Goal: Task Accomplishment & Management: Use online tool/utility

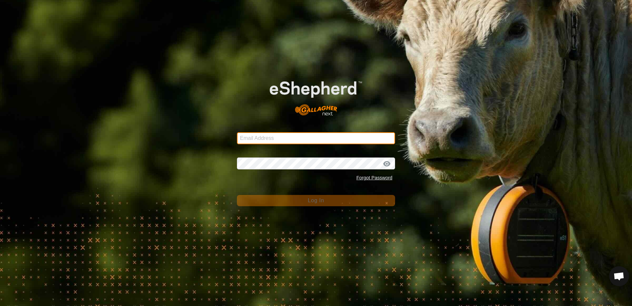
type input "scottb.piopio@gmail.com"
click at [208, 171] on div "Email Address scottb.piopio@gmail.com Password Forgot Password Log In" at bounding box center [316, 153] width 632 height 306
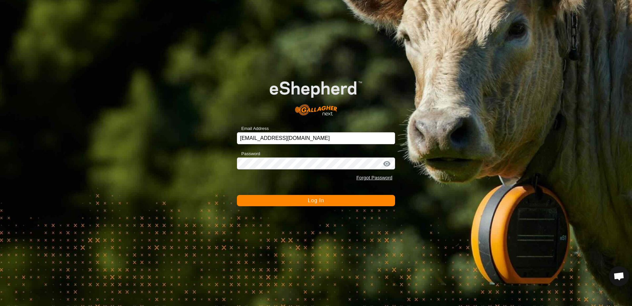
click at [260, 205] on button "Log In" at bounding box center [316, 200] width 158 height 11
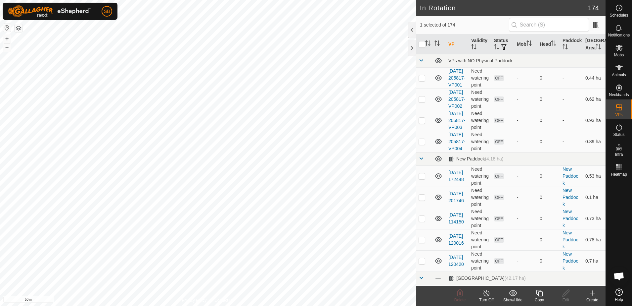
click at [537, 295] on icon at bounding box center [540, 293] width 8 height 8
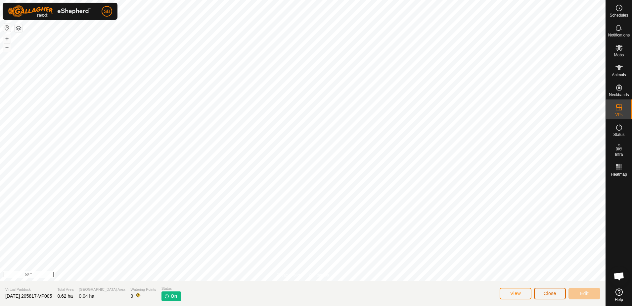
click at [544, 298] on button "Close" at bounding box center [550, 293] width 32 height 12
click at [556, 294] on span "Close" at bounding box center [550, 292] width 13 height 5
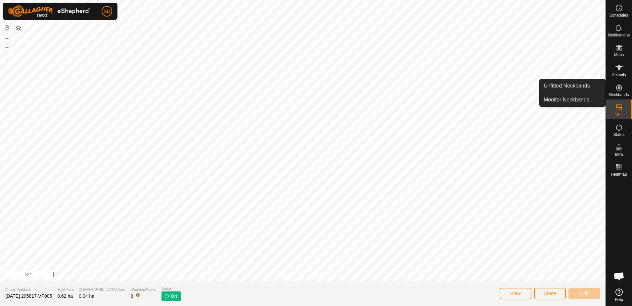
drag, startPoint x: 623, startPoint y: 80, endPoint x: 623, endPoint y: 88, distance: 8.0
click at [624, 87] on es-neckbands-svg-icon at bounding box center [619, 87] width 12 height 11
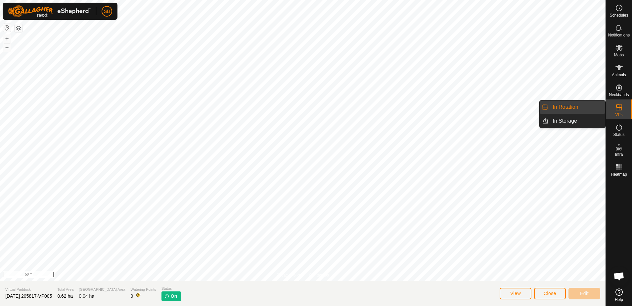
click at [584, 104] on link "In Rotation" at bounding box center [577, 106] width 57 height 13
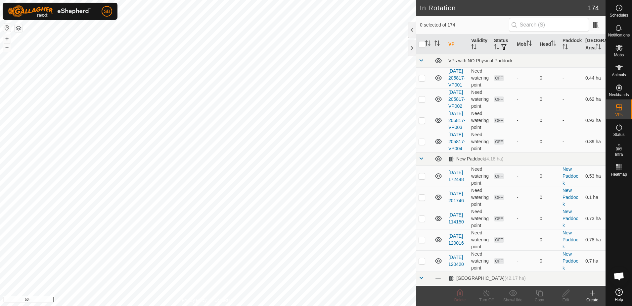
checkbox input "true"
click at [538, 297] on div "Copy" at bounding box center [539, 300] width 26 height 6
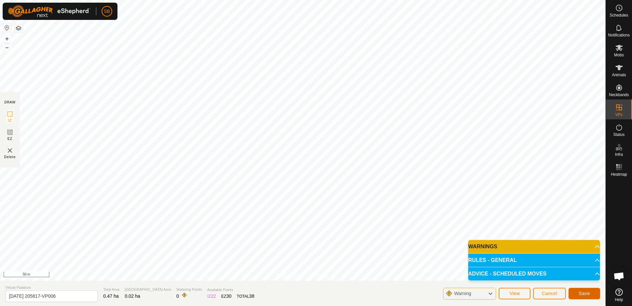
click at [579, 295] on button "Save" at bounding box center [585, 293] width 32 height 12
click at [619, 47] on icon at bounding box center [619, 48] width 7 height 6
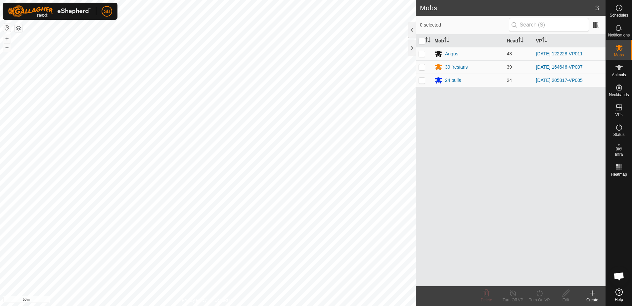
click at [423, 80] on p-checkbox at bounding box center [422, 79] width 7 height 5
checkbox input "true"
click at [540, 293] on icon at bounding box center [540, 293] width 8 height 8
click at [539, 278] on link "Now" at bounding box center [560, 277] width 66 height 13
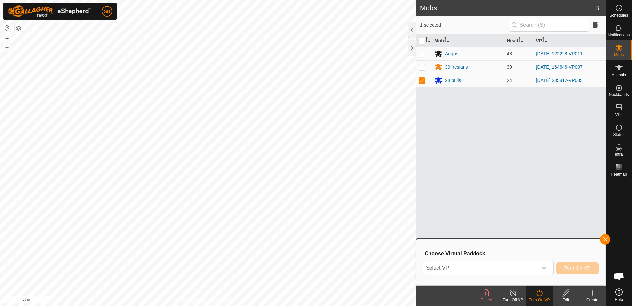
click at [529, 269] on span "Select VP" at bounding box center [480, 267] width 114 height 13
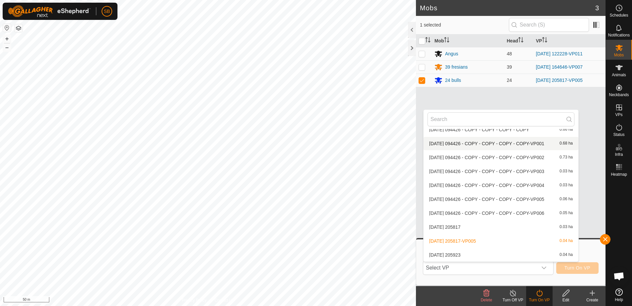
scroll to position [2402, 0]
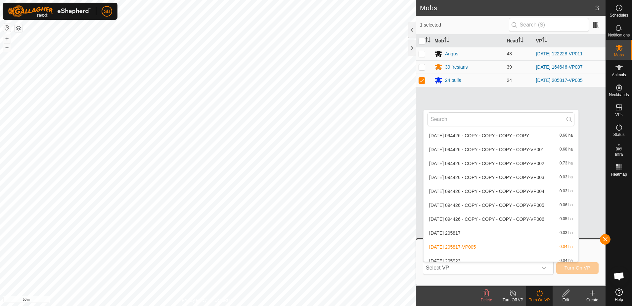
click at [455, 248] on li "[DATE] 205817-VP005 0.04 ha" at bounding box center [501, 246] width 155 height 13
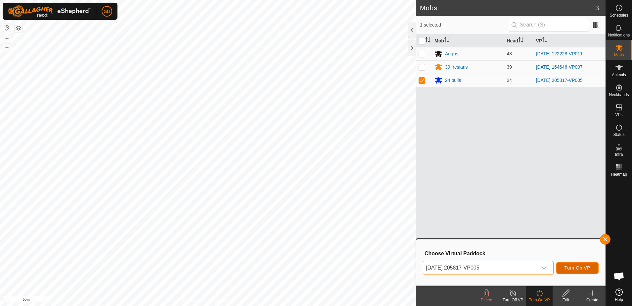
click at [568, 269] on span "Turn On VP" at bounding box center [578, 267] width 26 height 5
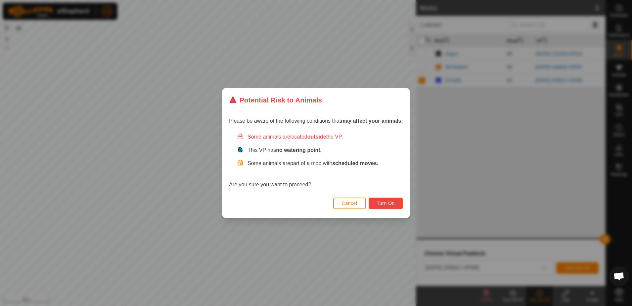
click at [385, 205] on span "Turn On" at bounding box center [386, 202] width 18 height 5
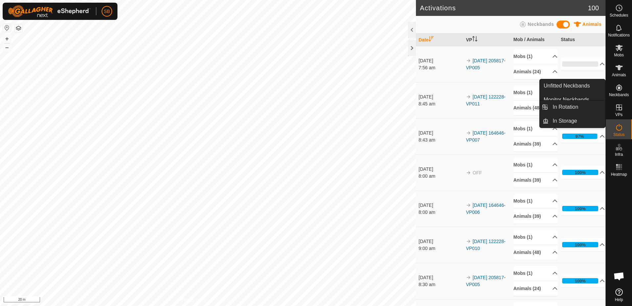
click at [621, 105] on icon at bounding box center [619, 107] width 8 height 8
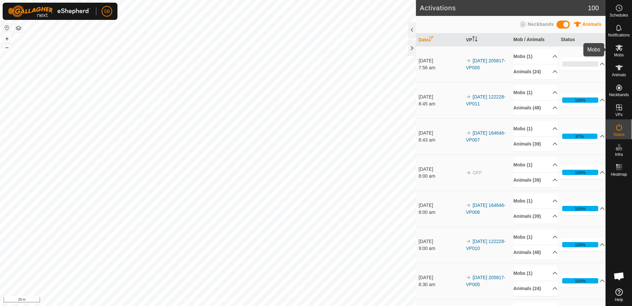
click at [620, 53] on span "Mobs" at bounding box center [619, 55] width 10 height 4
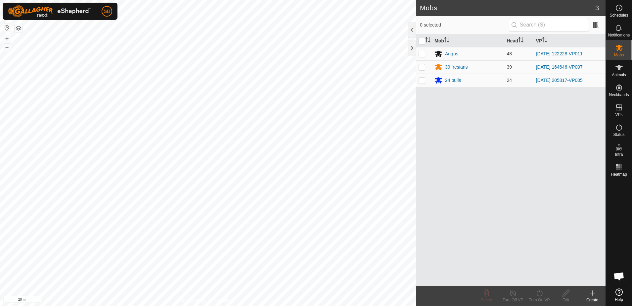
click at [425, 80] on p-checkbox at bounding box center [422, 79] width 7 height 5
checkbox input "true"
click at [449, 81] on div "24 bulls" at bounding box center [453, 80] width 16 height 7
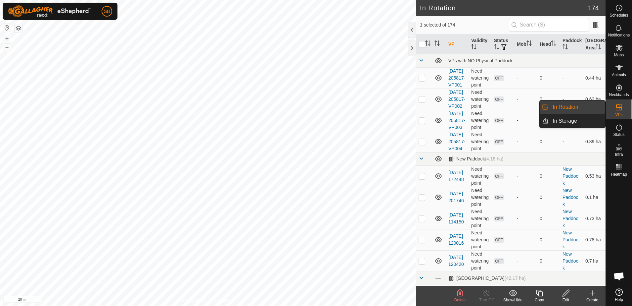
click at [573, 105] on link "In Rotation" at bounding box center [577, 106] width 57 height 13
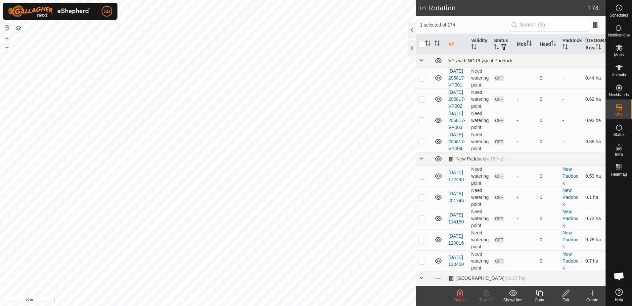
checkbox input "false"
checkbox input "true"
click at [539, 293] on icon at bounding box center [540, 293] width 8 height 8
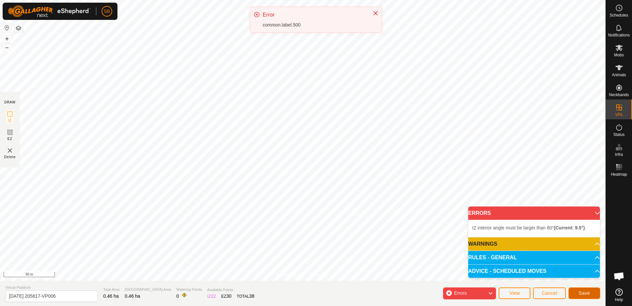
click at [579, 291] on span "Save" at bounding box center [584, 292] width 11 height 5
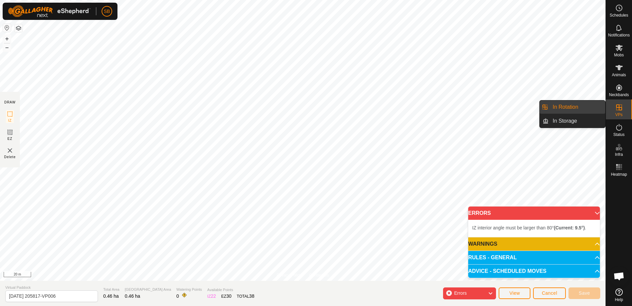
click at [571, 106] on link "In Rotation" at bounding box center [577, 106] width 57 height 13
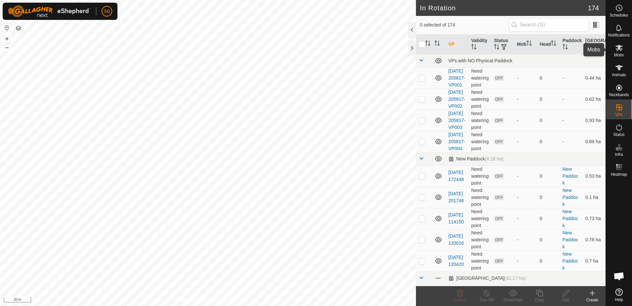
click at [619, 53] on span "Mobs" at bounding box center [619, 55] width 10 height 4
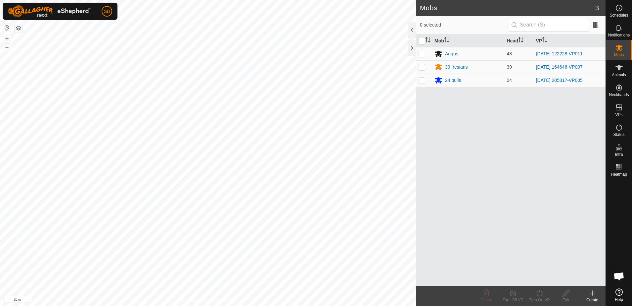
click at [422, 81] on p-checkbox at bounding box center [422, 79] width 7 height 5
click at [536, 290] on icon at bounding box center [540, 293] width 8 height 8
click at [536, 282] on link "Now" at bounding box center [560, 277] width 66 height 13
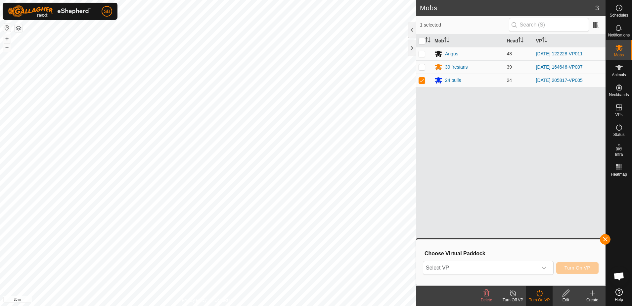
click at [535, 269] on span "Select VP" at bounding box center [480, 267] width 114 height 13
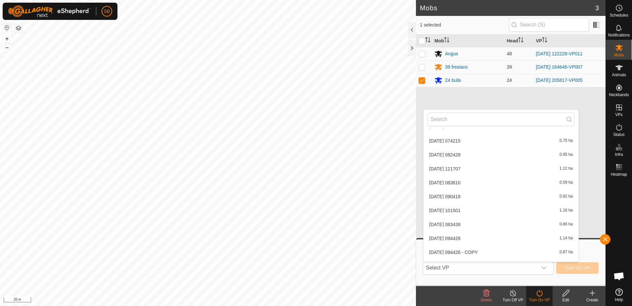
scroll to position [2242, 0]
click at [606, 237] on button "button" at bounding box center [605, 239] width 11 height 11
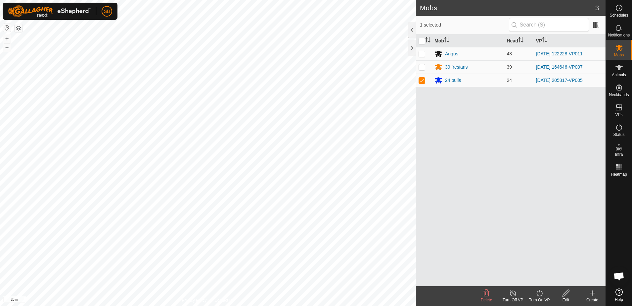
click at [468, 164] on div "Mob Head [PERSON_NAME] 48 [DATE] 122228-VP011 39 fresians 39 [DATE] 164646-VP00…" at bounding box center [511, 159] width 190 height 251
click at [419, 80] on p-checkbox at bounding box center [422, 79] width 7 height 5
checkbox input "false"
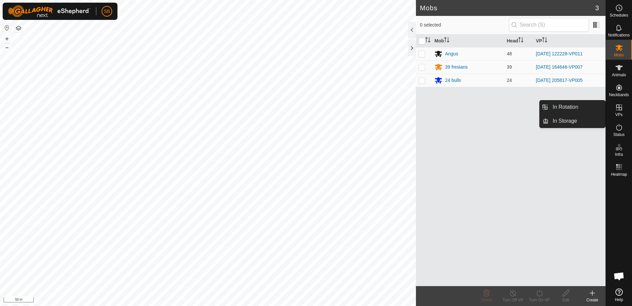
click at [600, 107] on link "In Rotation" at bounding box center [577, 106] width 57 height 13
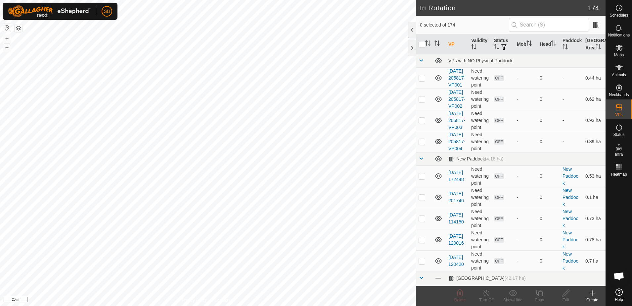
checkbox input "true"
checkbox input "false"
checkbox input "true"
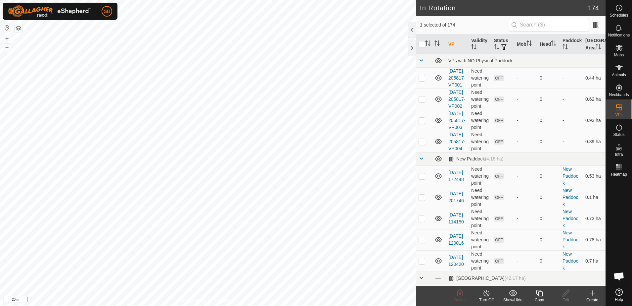
click at [540, 297] on div "Copy" at bounding box center [539, 300] width 26 height 6
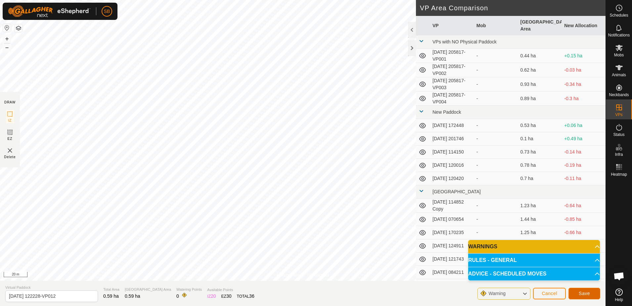
click at [590, 294] on span "Save" at bounding box center [584, 292] width 11 height 5
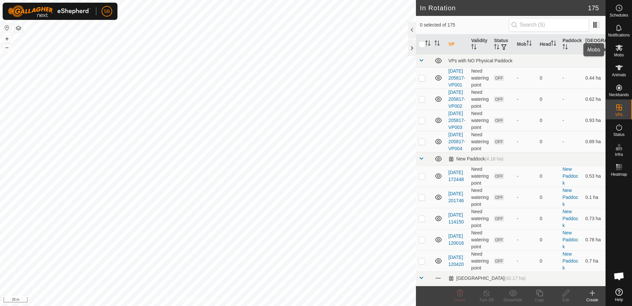
click at [619, 52] on es-mob-svg-icon at bounding box center [619, 47] width 12 height 11
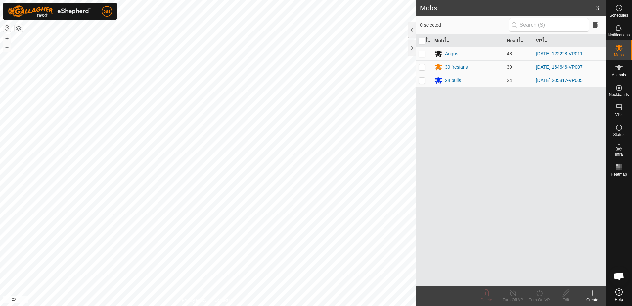
click at [421, 53] on p-checkbox at bounding box center [422, 53] width 7 height 5
checkbox input "true"
click at [540, 293] on icon at bounding box center [540, 293] width 8 height 8
click at [537, 279] on link "Now" at bounding box center [560, 277] width 66 height 13
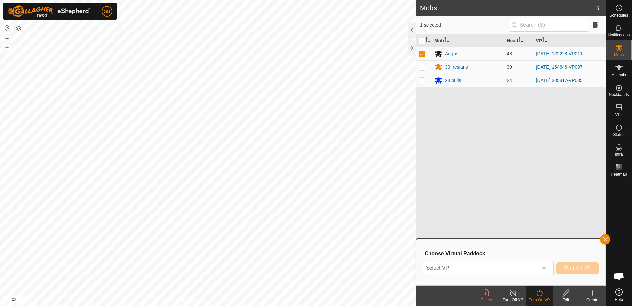
click at [536, 269] on span "Select VP" at bounding box center [480, 267] width 114 height 13
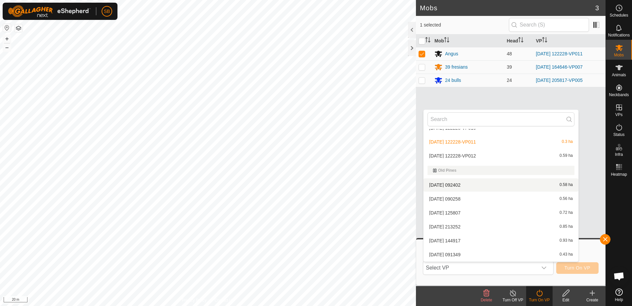
scroll to position [1415, 0]
click at [482, 166] on li "[DATE] 122228-VP012 0.59 ha" at bounding box center [501, 169] width 155 height 13
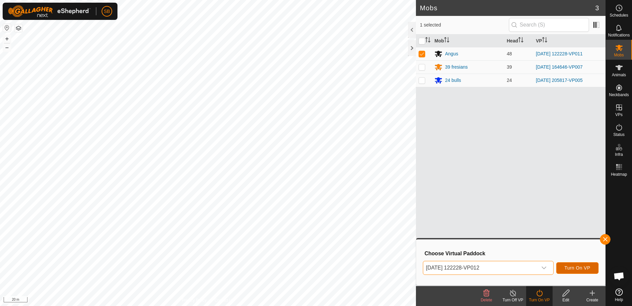
click at [570, 267] on span "Turn On VP" at bounding box center [578, 267] width 26 height 5
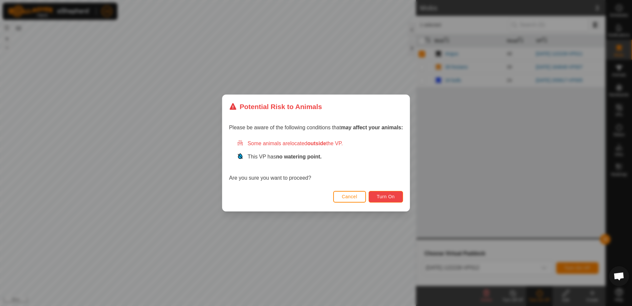
click at [390, 195] on span "Turn On" at bounding box center [386, 196] width 18 height 5
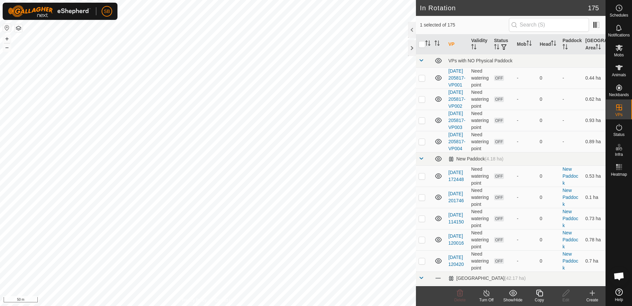
click at [537, 295] on icon at bounding box center [540, 293] width 8 height 8
checkbox input "true"
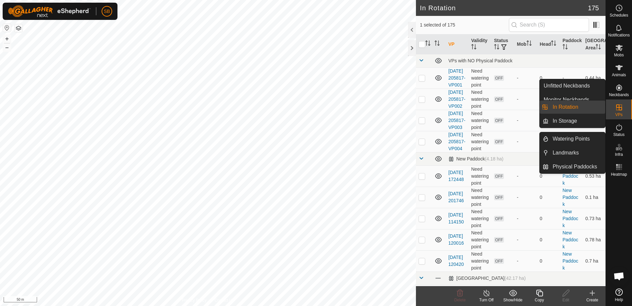
click at [619, 106] on icon at bounding box center [619, 107] width 8 height 8
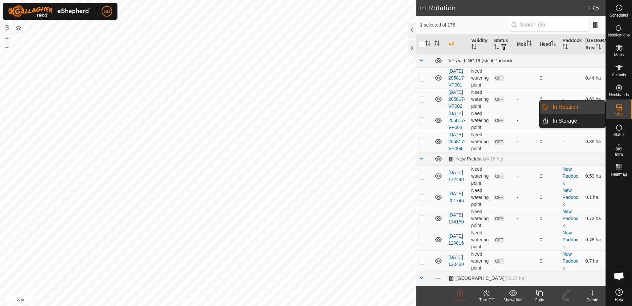
click at [584, 105] on link "In Rotation" at bounding box center [577, 106] width 57 height 13
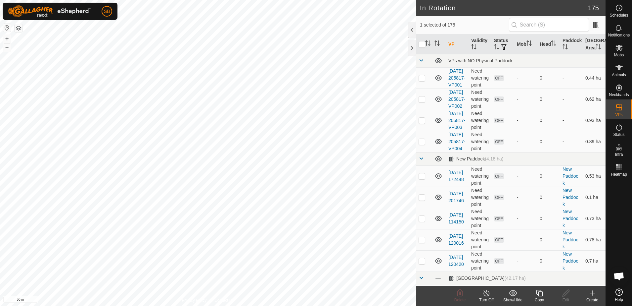
click at [538, 296] on icon at bounding box center [540, 293] width 8 height 8
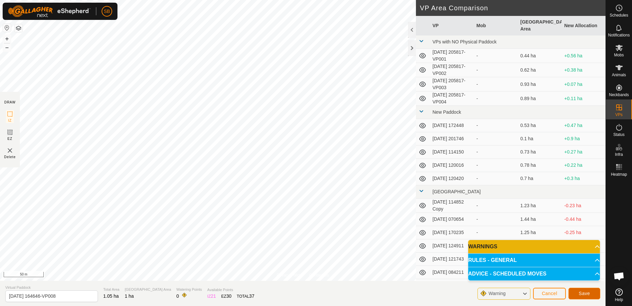
click at [579, 293] on button "Save" at bounding box center [585, 293] width 32 height 12
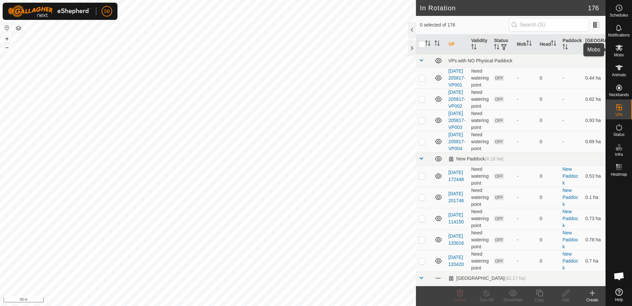
click at [614, 48] on es-mob-svg-icon at bounding box center [619, 47] width 12 height 11
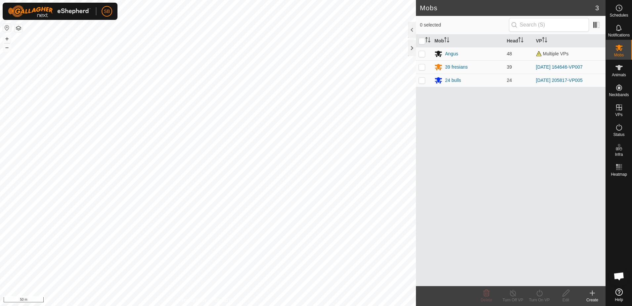
click at [422, 66] on p-checkbox at bounding box center [422, 66] width 7 height 5
checkbox input "true"
click at [540, 297] on div "Turn On VP" at bounding box center [539, 300] width 26 height 6
click at [537, 277] on link "Now" at bounding box center [560, 277] width 66 height 13
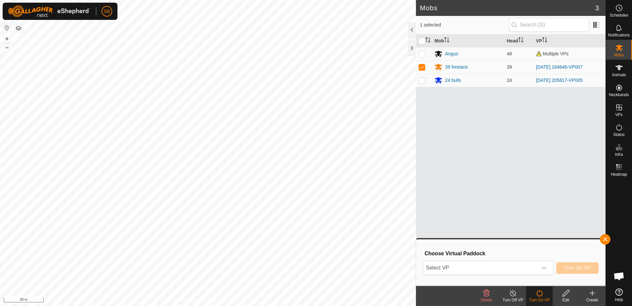
click at [512, 269] on span "Select VP" at bounding box center [480, 267] width 114 height 13
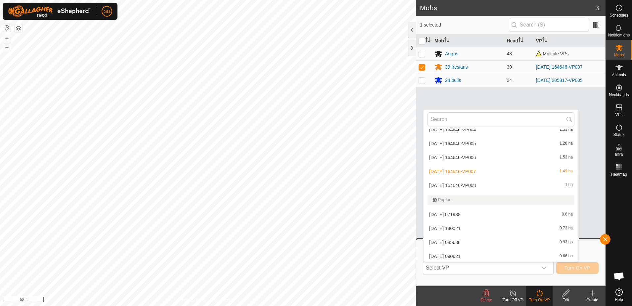
scroll to position [1945, 0]
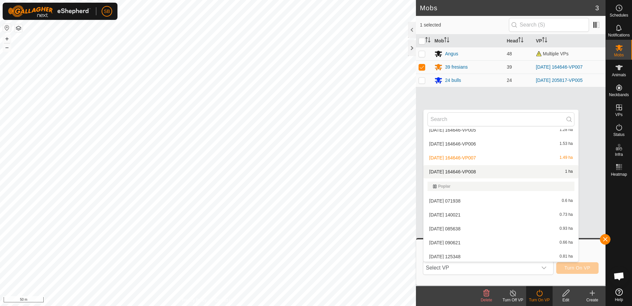
click at [480, 170] on li "[DATE] 164646-VP008 1 ha" at bounding box center [501, 171] width 155 height 13
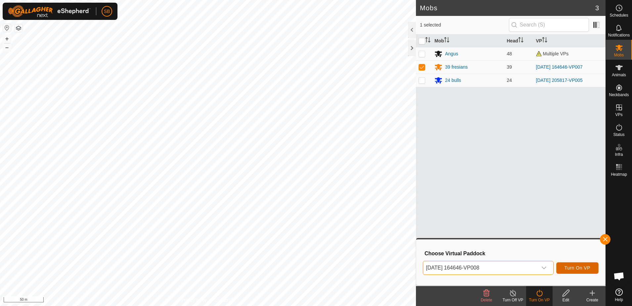
click at [573, 272] on button "Turn On VP" at bounding box center [577, 268] width 42 height 12
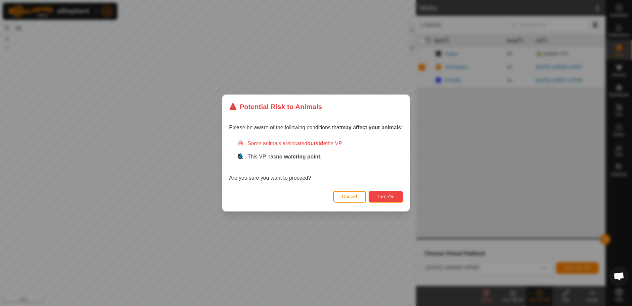
click at [387, 191] on button "Turn On" at bounding box center [386, 197] width 34 height 12
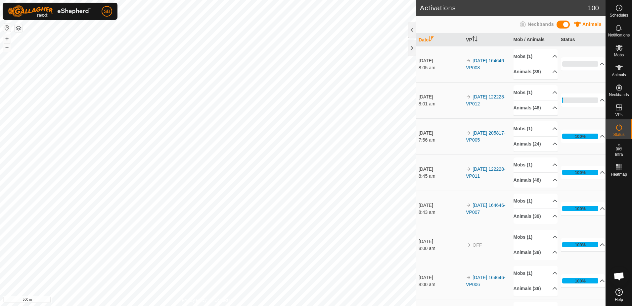
click at [0, 131] on html "SB Schedules Notifications Mobs Animals Neckbands VPs Status Infra Heatmap Help…" at bounding box center [316, 153] width 632 height 306
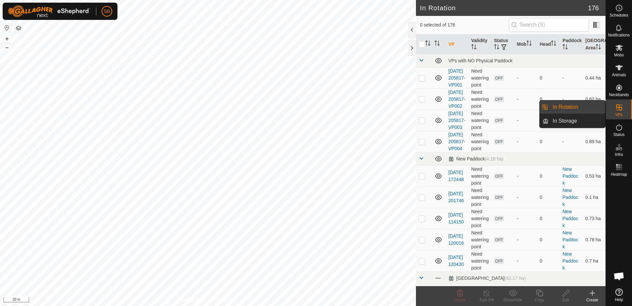
click at [585, 105] on link "In Rotation" at bounding box center [577, 106] width 57 height 13
click at [578, 106] on link "In Rotation" at bounding box center [577, 106] width 57 height 13
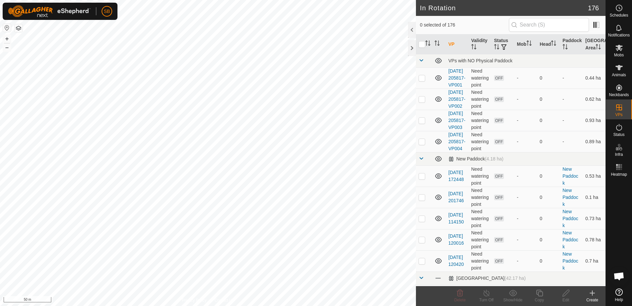
click at [592, 296] on icon at bounding box center [593, 293] width 8 height 8
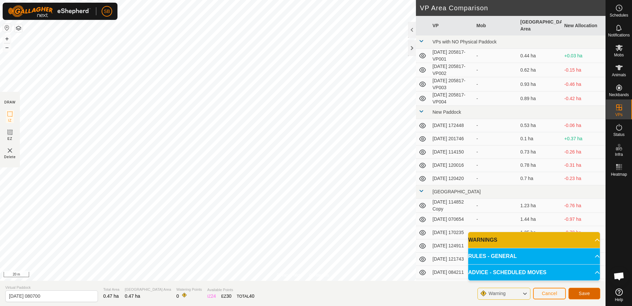
click at [590, 291] on span "Save" at bounding box center [584, 292] width 11 height 5
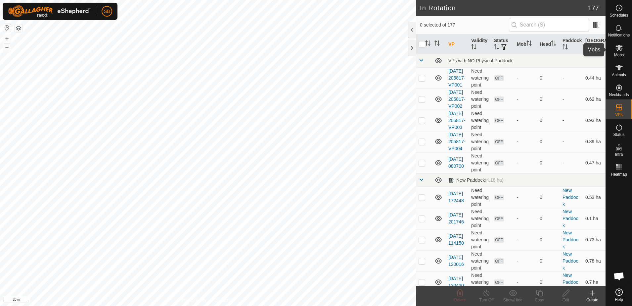
click at [616, 52] on es-mob-svg-icon at bounding box center [619, 47] width 12 height 11
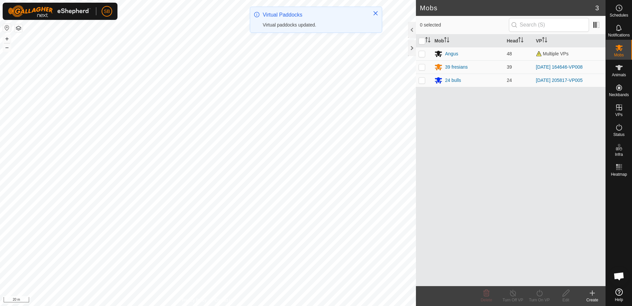
click at [424, 78] on p-checkbox at bounding box center [422, 79] width 7 height 5
checkbox input "true"
click at [538, 293] on icon at bounding box center [540, 293] width 8 height 8
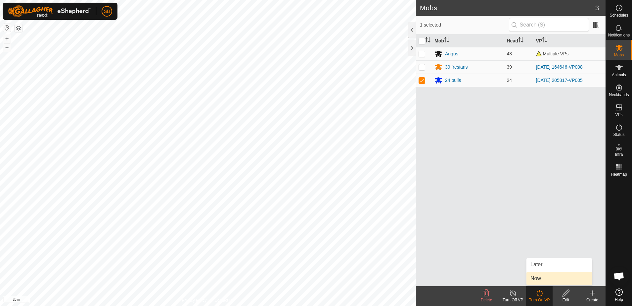
click at [544, 277] on link "Now" at bounding box center [560, 277] width 66 height 13
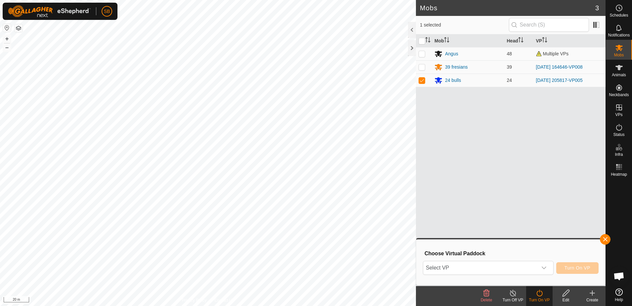
click at [546, 267] on icon "dropdown trigger" at bounding box center [544, 267] width 5 height 3
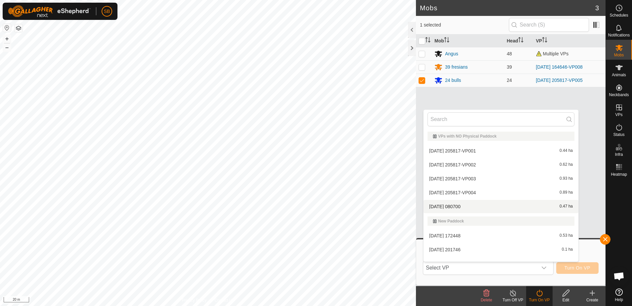
click at [472, 207] on li "2025-08-30 080700 0.47 ha" at bounding box center [501, 206] width 155 height 13
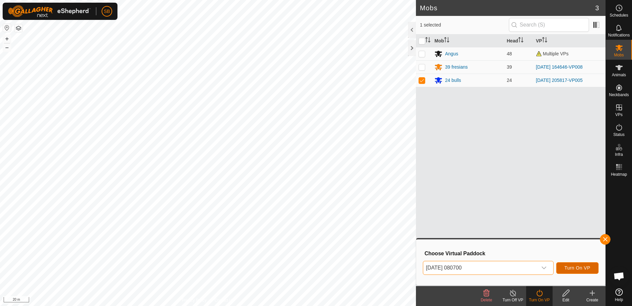
click at [572, 271] on button "Turn On VP" at bounding box center [577, 268] width 42 height 12
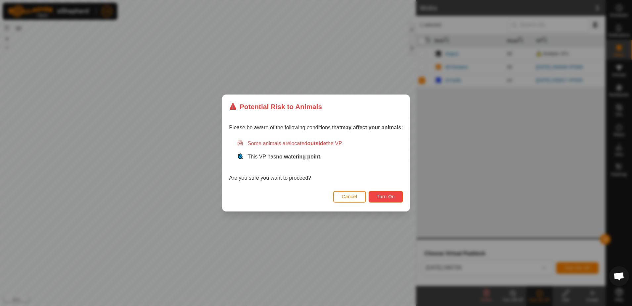
click at [389, 197] on span "Turn On" at bounding box center [386, 196] width 18 height 5
